Goal: Transaction & Acquisition: Purchase product/service

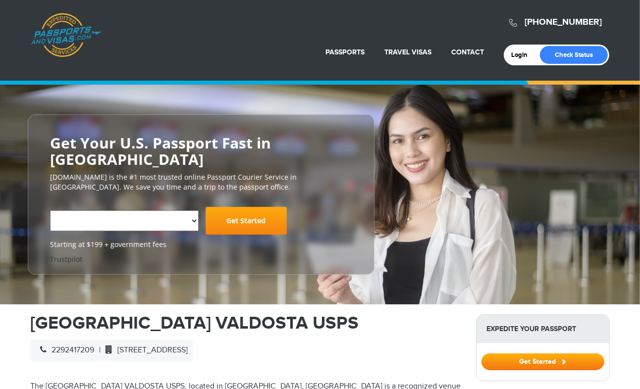
select select "**********"
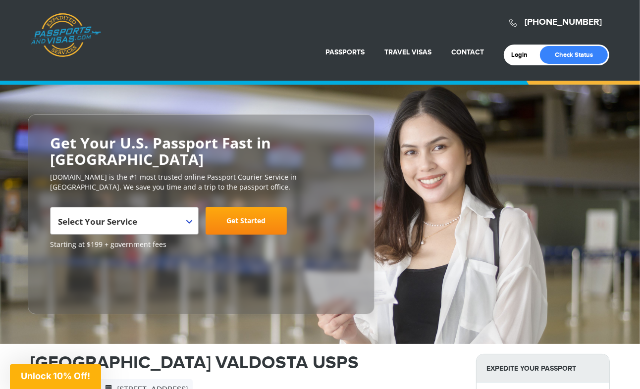
click at [186, 220] on b at bounding box center [189, 222] width 6 height 4
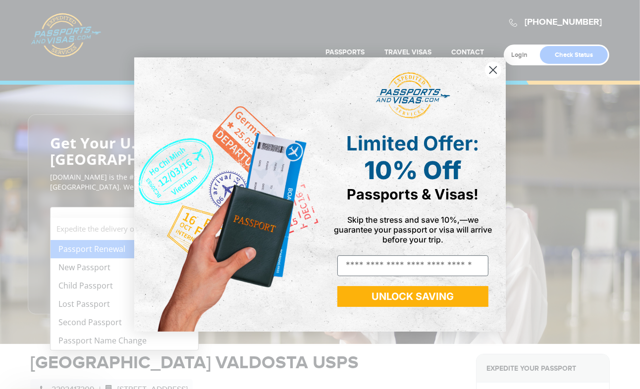
click at [91, 288] on div "Close dialog Limited Offer: 10% Off Passports & Visas! Skip the stress and save…" at bounding box center [320, 194] width 640 height 389
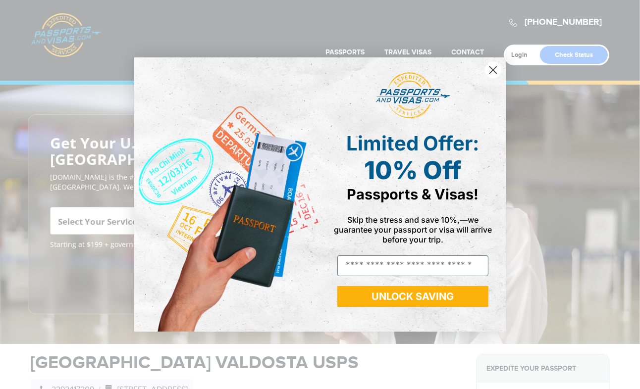
click at [494, 72] on circle "Close dialog" at bounding box center [493, 70] width 16 height 16
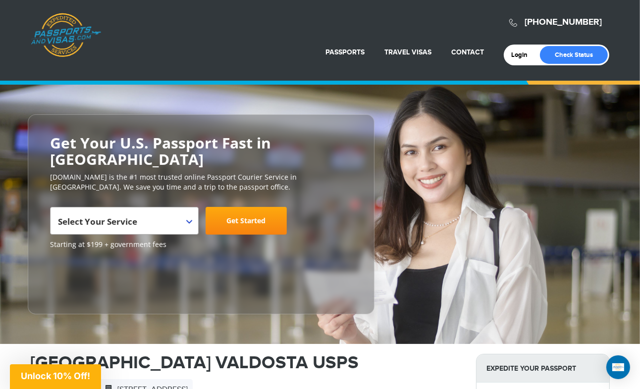
click at [189, 220] on b at bounding box center [189, 222] width 6 height 4
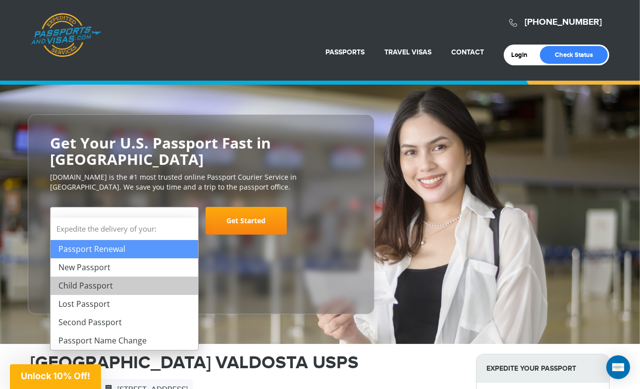
select select "**********"
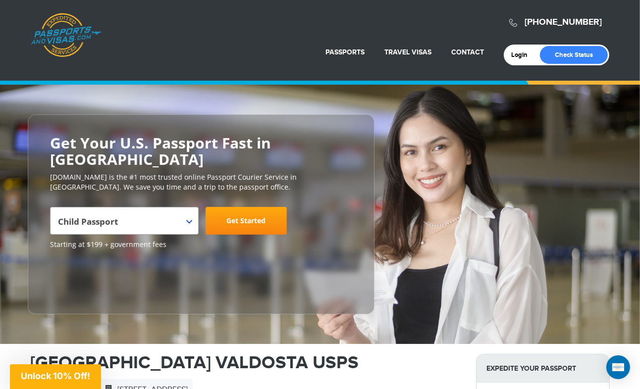
click at [274, 207] on link "Get Started" at bounding box center [246, 221] width 81 height 28
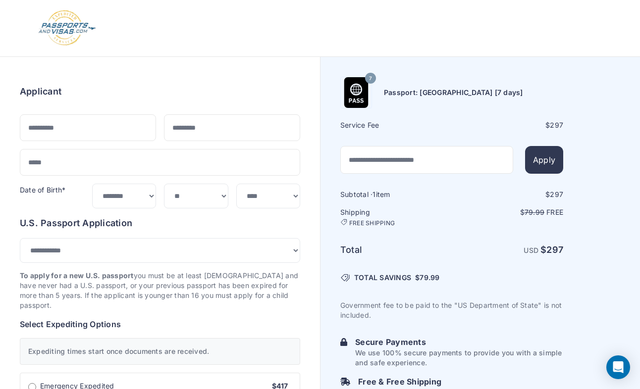
select select "***"
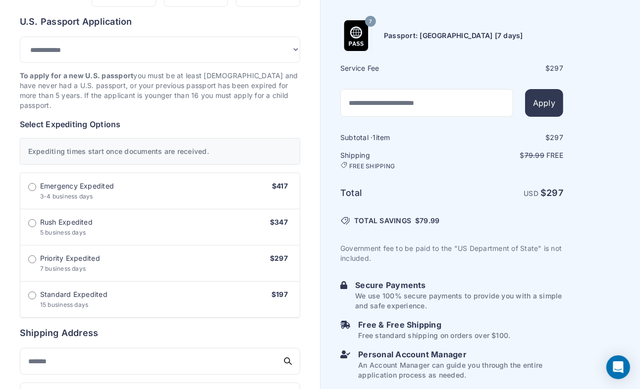
scroll to position [210, 0]
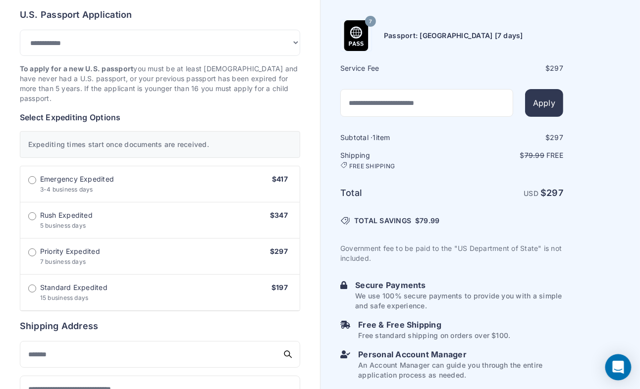
click at [630, 376] on div "Open Intercom Messenger" at bounding box center [618, 368] width 26 height 26
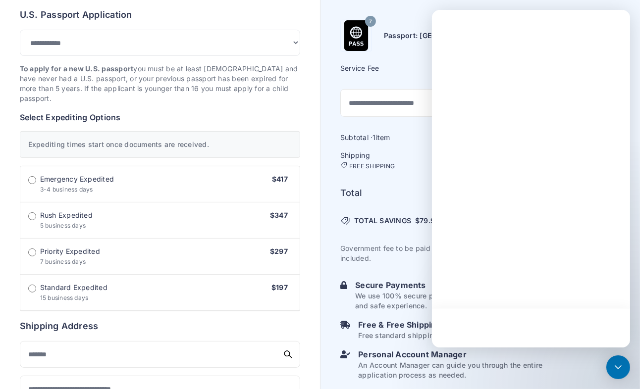
click at [352, 187] on h6 "Total" at bounding box center [395, 193] width 110 height 14
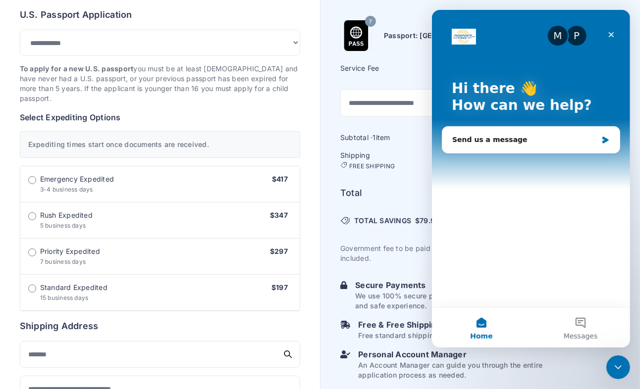
scroll to position [0, 0]
click at [620, 364] on icon "Close Intercom Messenger" at bounding box center [617, 366] width 12 height 12
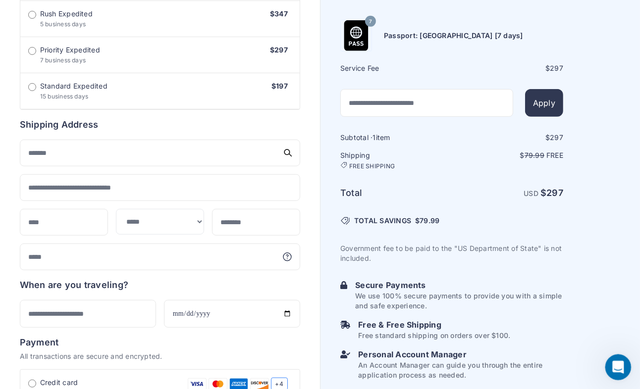
scroll to position [412, 0]
click at [198, 300] on input "date" at bounding box center [232, 314] width 136 height 28
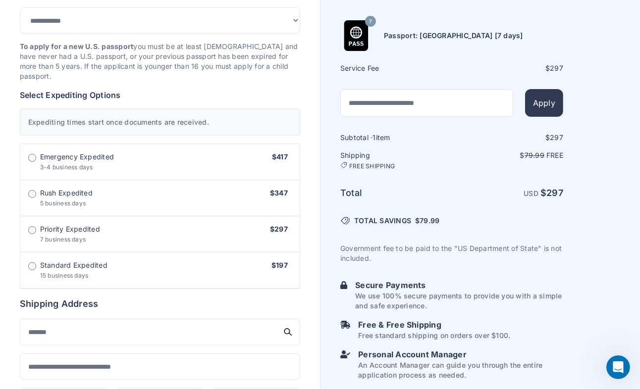
scroll to position [242, 0]
